Goal: Information Seeking & Learning: Learn about a topic

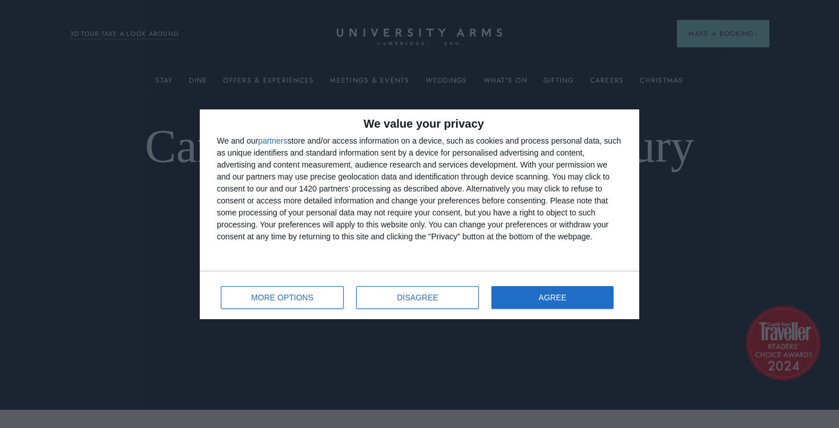
scroll to position [24, 0]
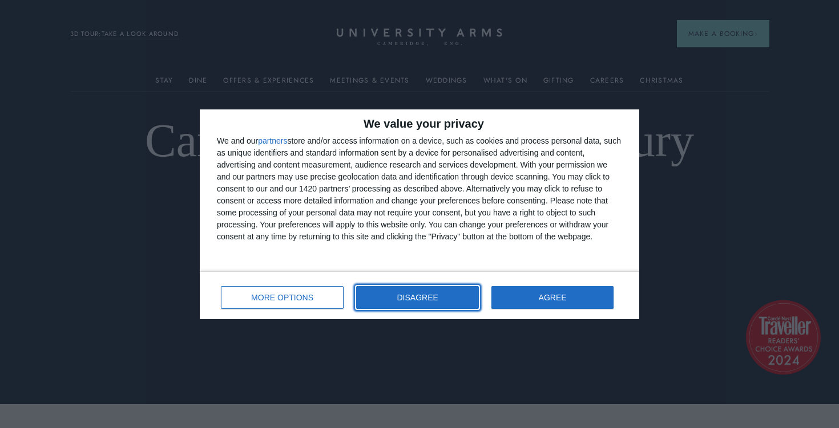
click at [416, 296] on span "DISAGREE" at bounding box center [417, 298] width 41 height 8
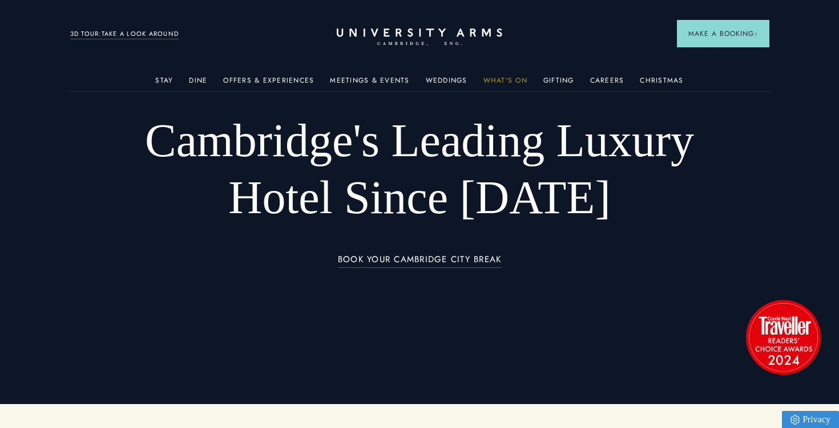
click at [505, 83] on link "What's On" at bounding box center [505, 83] width 44 height 15
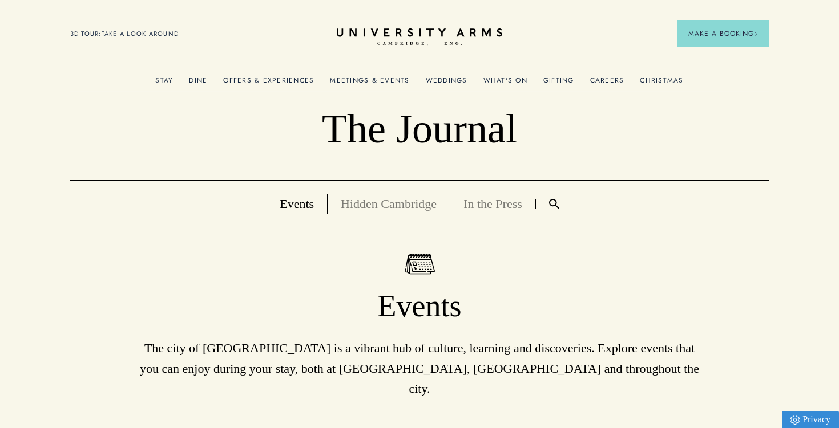
click at [361, 202] on link "Hidden Cambridge" at bounding box center [389, 204] width 96 height 14
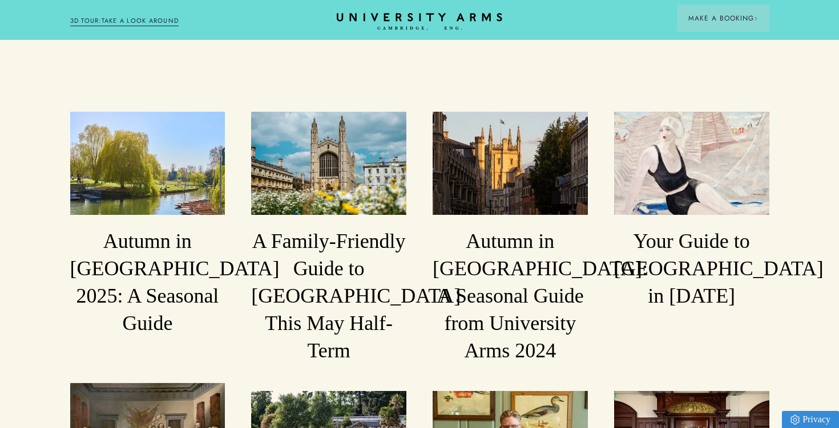
scroll to position [804, 0]
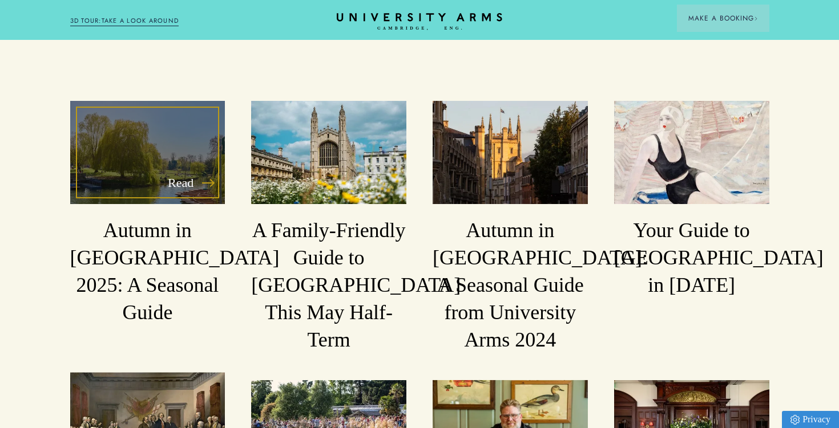
click at [135, 119] on div "Read" at bounding box center [147, 152] width 155 height 103
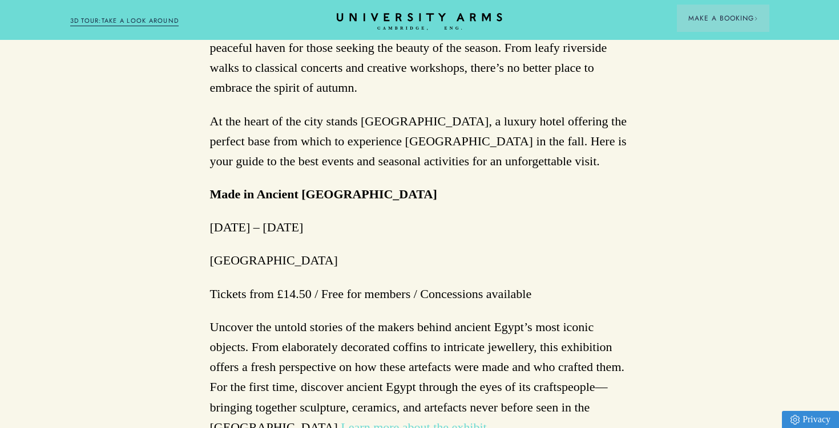
scroll to position [611, 0]
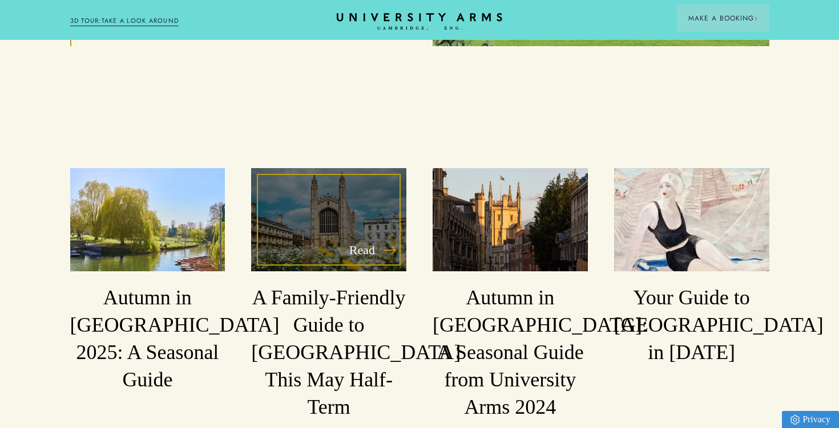
scroll to position [739, 0]
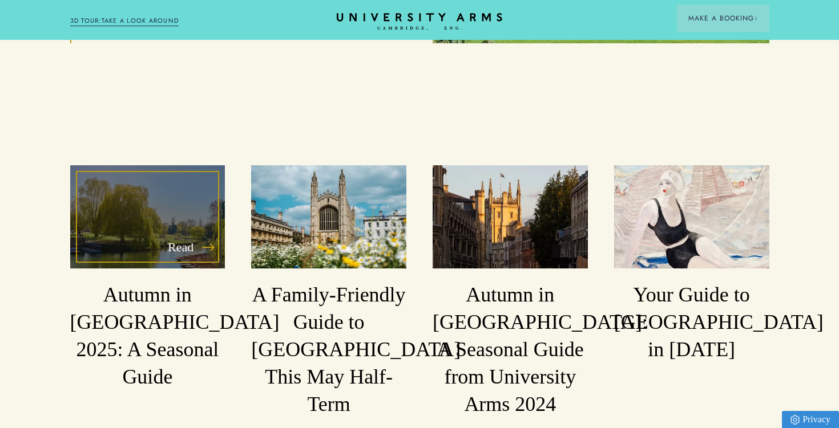
click at [160, 190] on div "Read" at bounding box center [147, 216] width 155 height 103
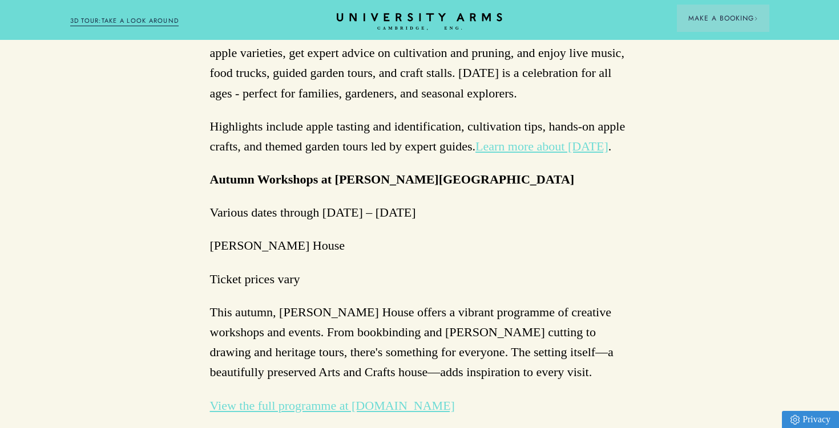
scroll to position [2055, 0]
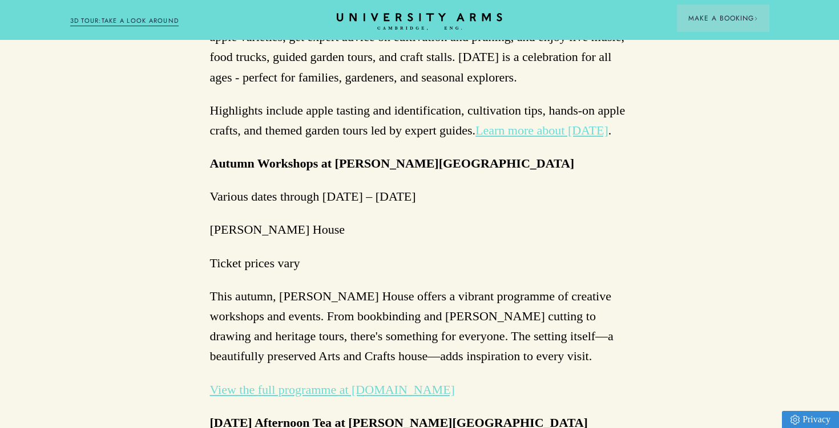
click at [391, 383] on link "View the full programme at [DOMAIN_NAME]" at bounding box center [332, 390] width 245 height 14
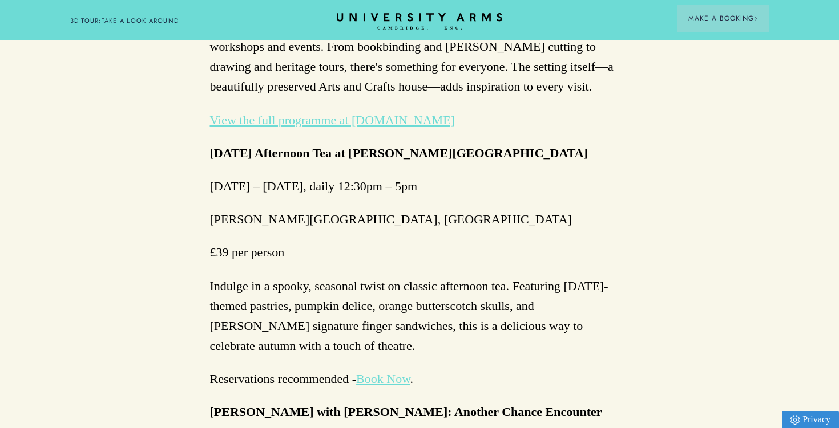
scroll to position [2324, 0]
click at [376, 373] on link "Book Now" at bounding box center [383, 380] width 54 height 14
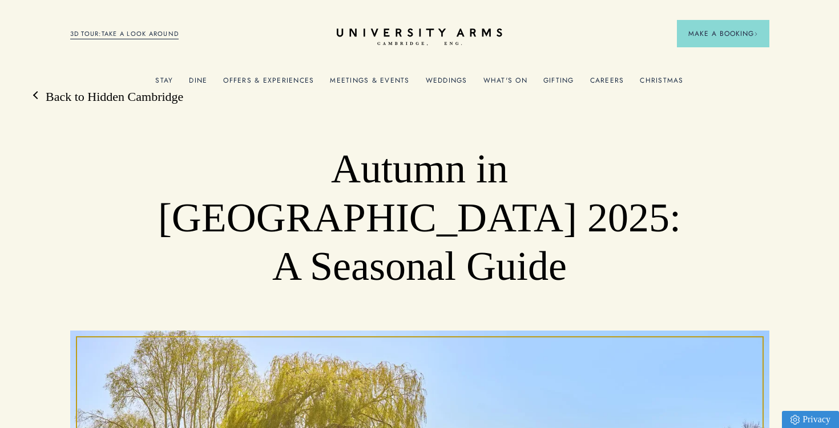
scroll to position [0, 0]
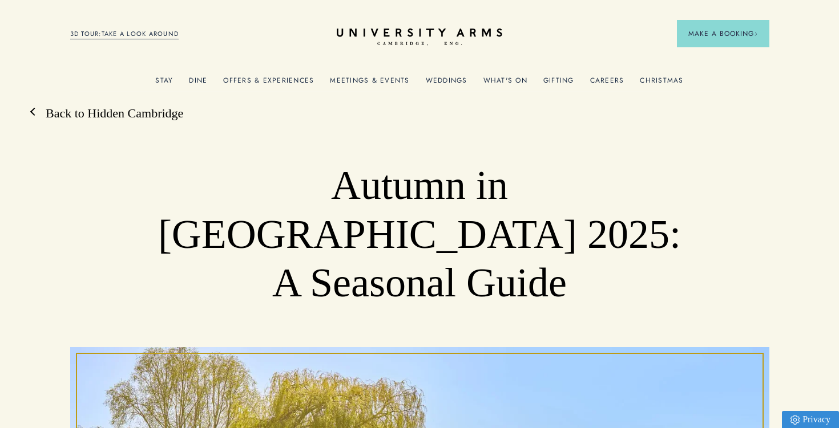
click at [114, 105] on link "Back to Hidden Cambridge" at bounding box center [108, 113] width 149 height 17
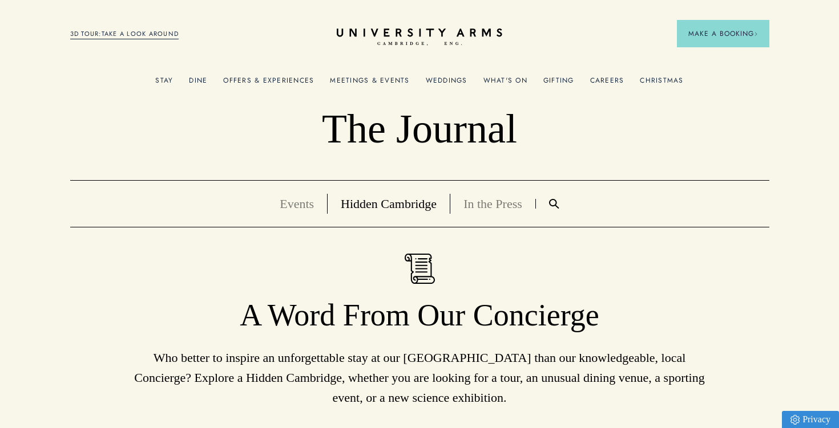
click at [279, 193] on ul "Events Hidden [GEOGRAPHIC_DATA] In the Press" at bounding box center [419, 203] width 699 height 47
click at [281, 197] on link "Events" at bounding box center [297, 204] width 34 height 14
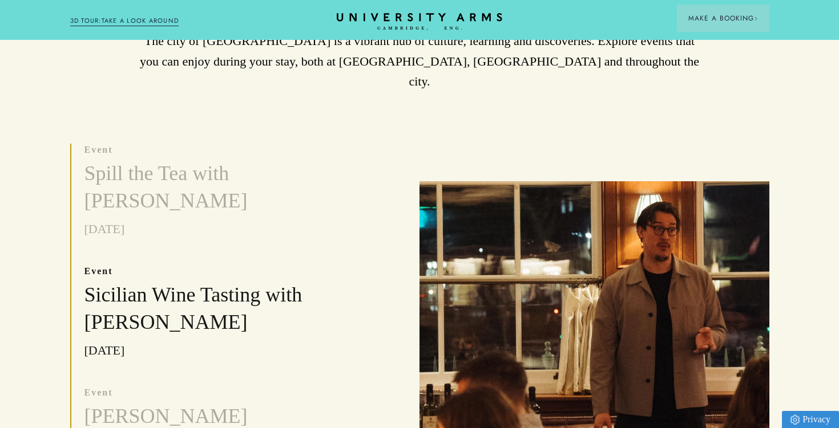
scroll to position [338, 0]
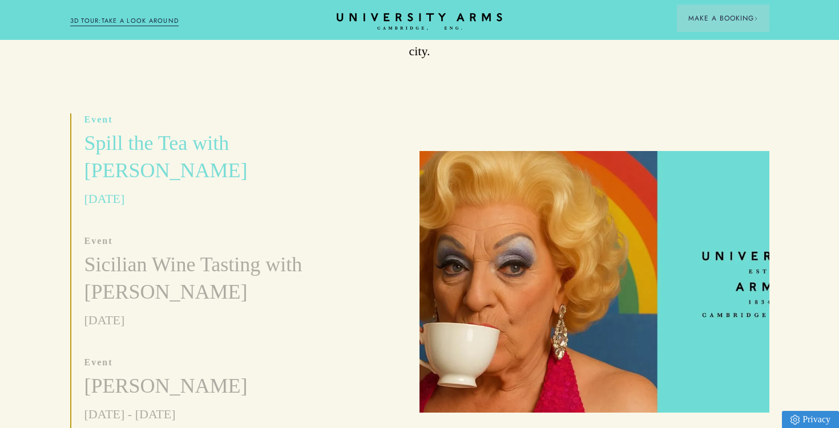
click at [137, 130] on h3 "Spill the Tea with [PERSON_NAME]" at bounding box center [199, 157] width 230 height 55
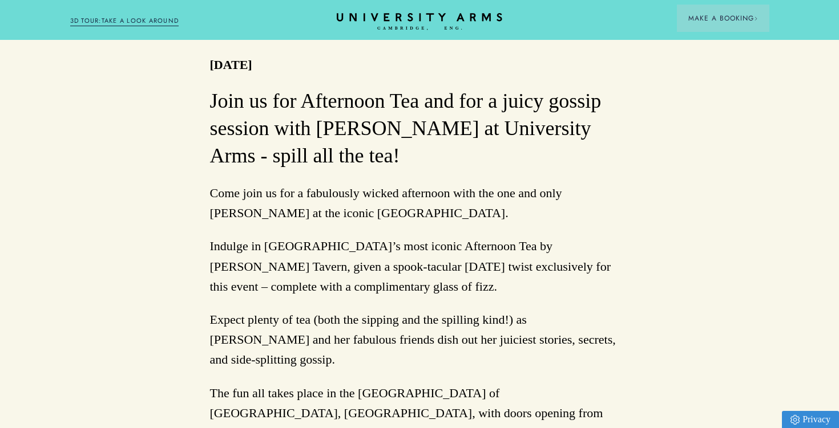
scroll to position [633, 0]
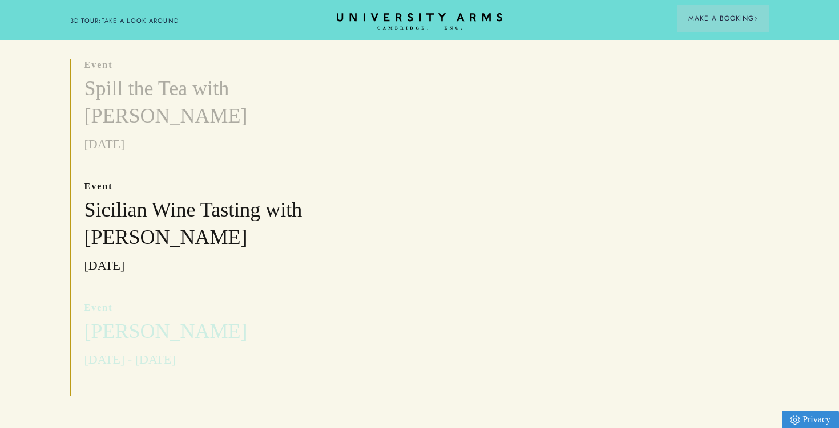
scroll to position [395, 0]
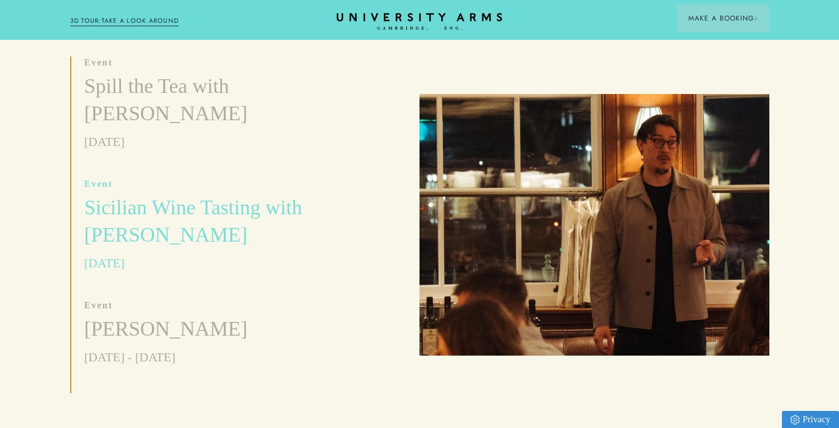
click at [161, 195] on h3 "Sicilian Wine Tasting with [PERSON_NAME]" at bounding box center [199, 222] width 230 height 55
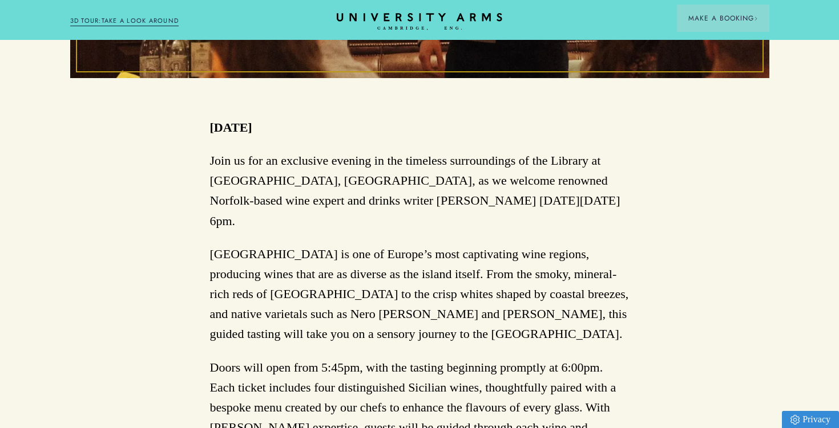
scroll to position [569, 0]
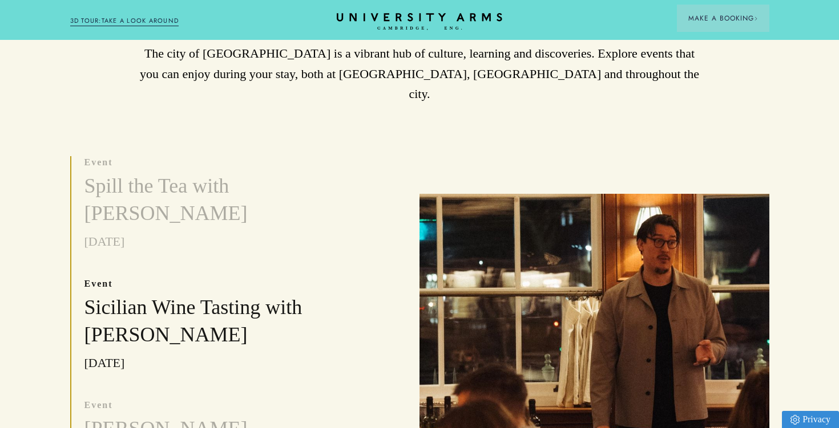
scroll to position [268, 0]
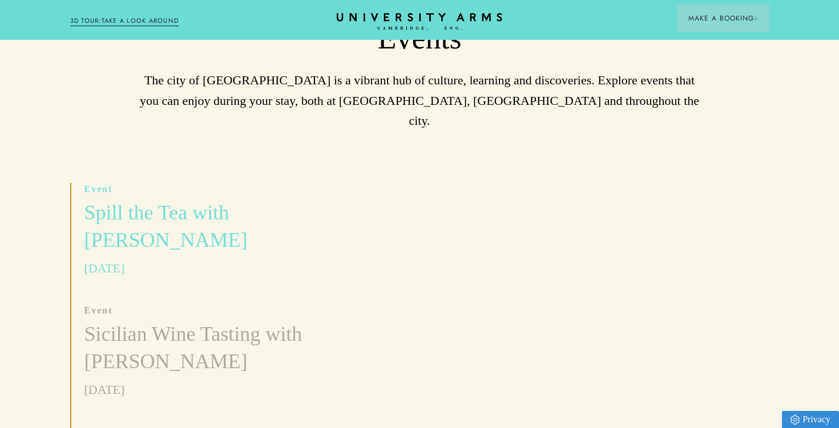
click at [200, 212] on h3 "Spill the Tea with [PERSON_NAME]" at bounding box center [199, 227] width 230 height 55
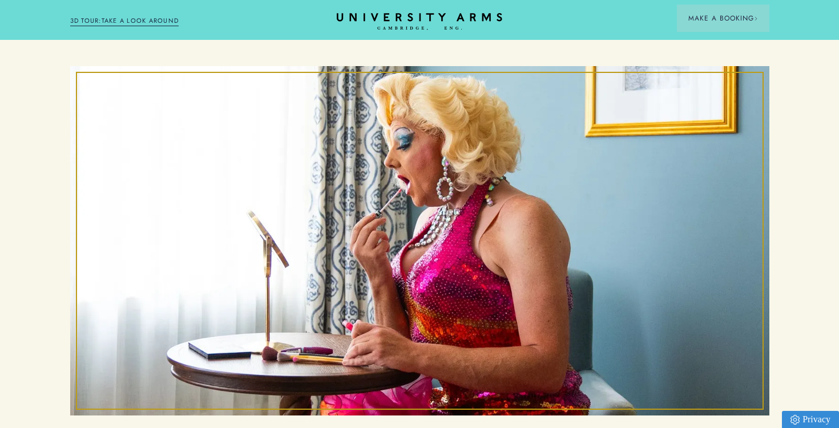
scroll to position [195, 0]
